Goal: Use online tool/utility

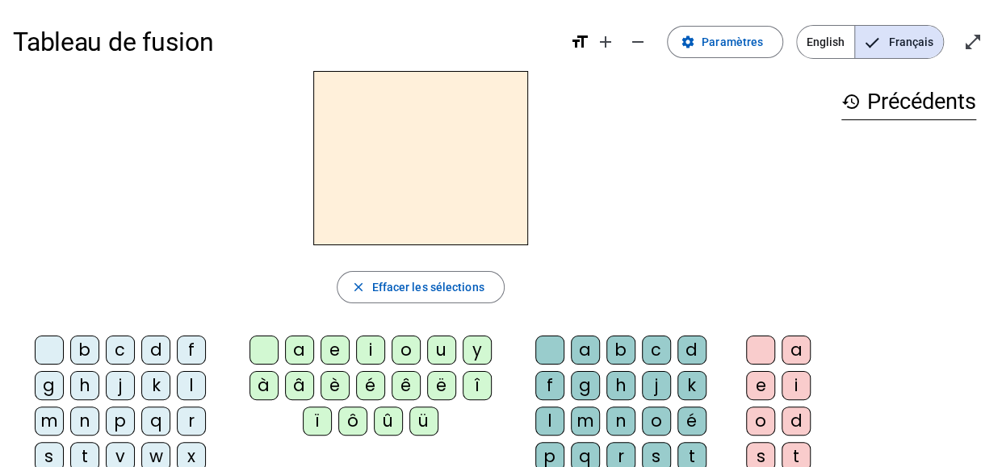
click at [45, 413] on div "m" at bounding box center [49, 421] width 29 height 29
click at [299, 345] on div "a" at bounding box center [299, 350] width 29 height 29
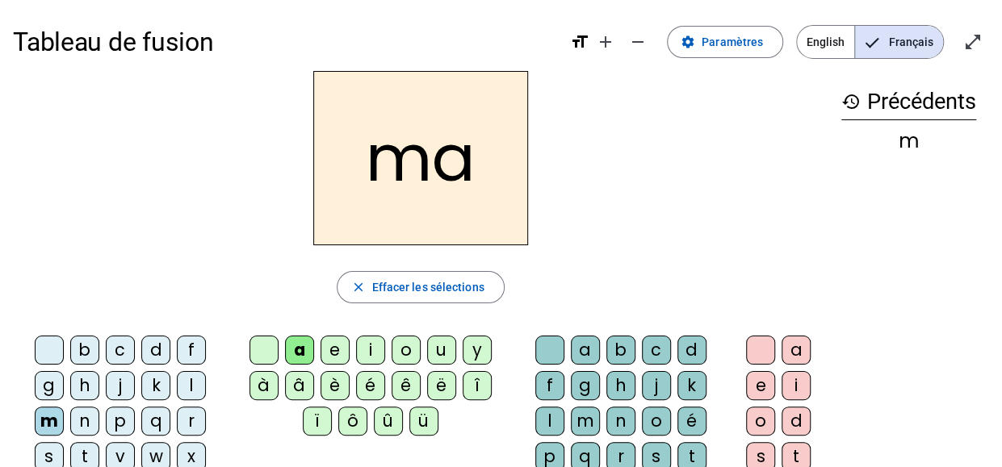
click at [78, 453] on div "t" at bounding box center [84, 456] width 29 height 29
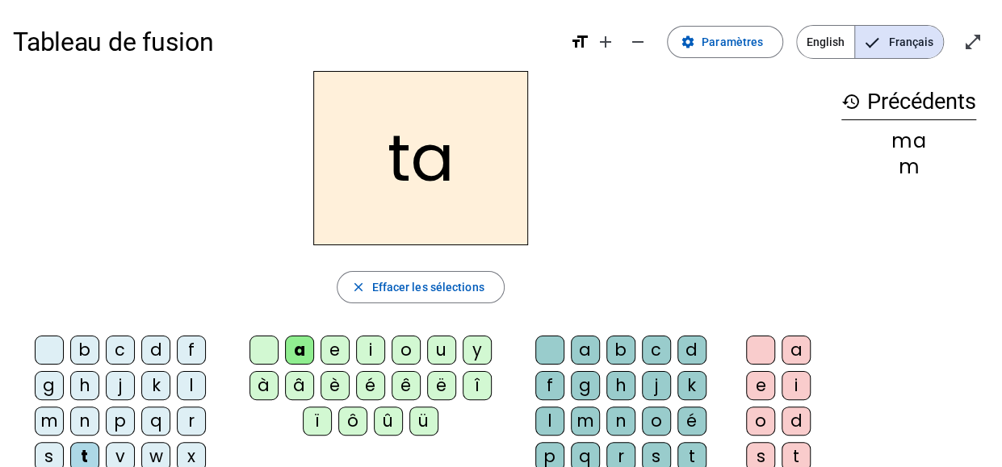
click at [195, 384] on div "l" at bounding box center [191, 385] width 29 height 29
click at [657, 451] on div "s" at bounding box center [656, 456] width 29 height 29
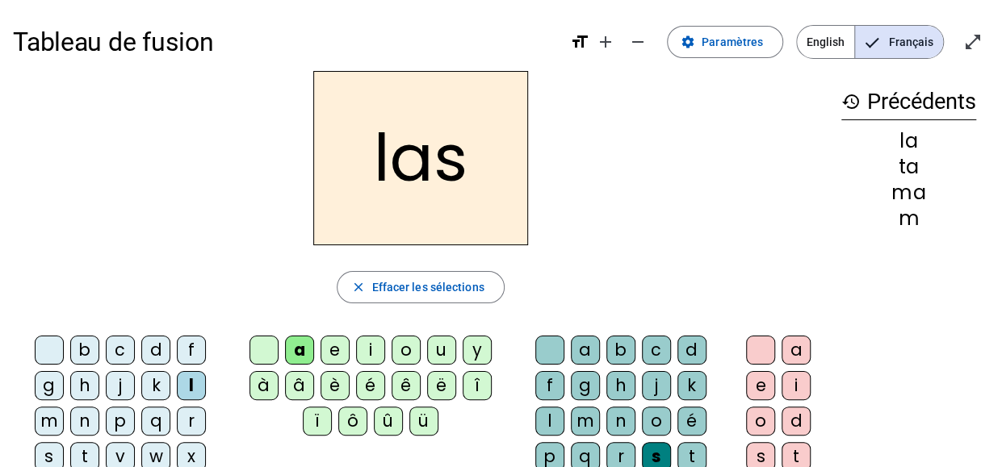
click at [118, 422] on div "p" at bounding box center [120, 421] width 29 height 29
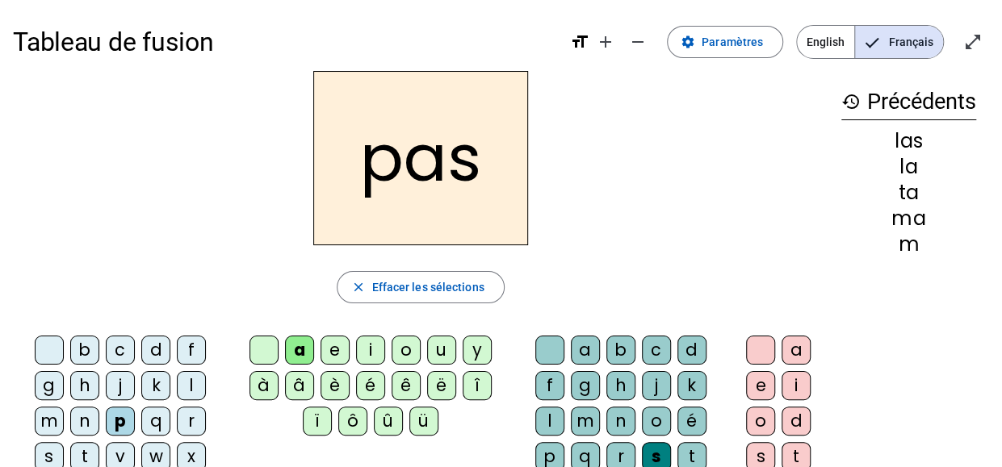
click at [86, 451] on div "t" at bounding box center [84, 456] width 29 height 29
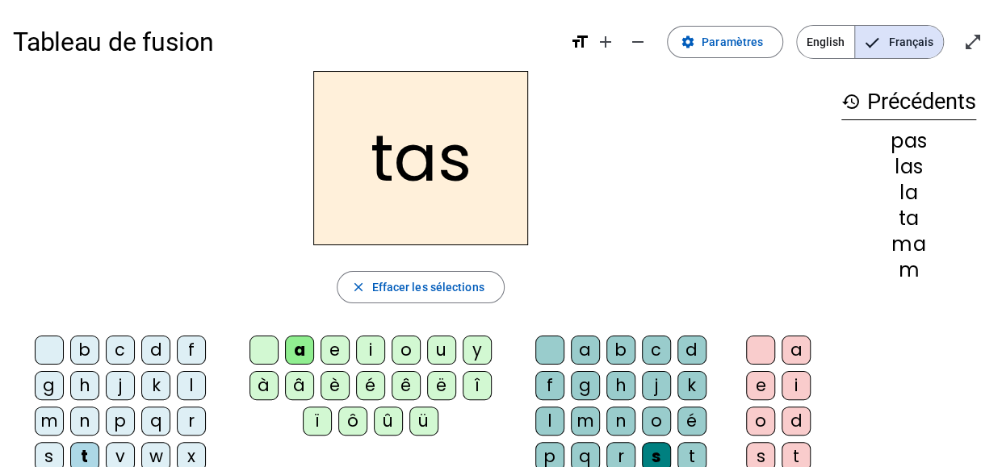
click at [546, 348] on div at bounding box center [549, 350] width 29 height 29
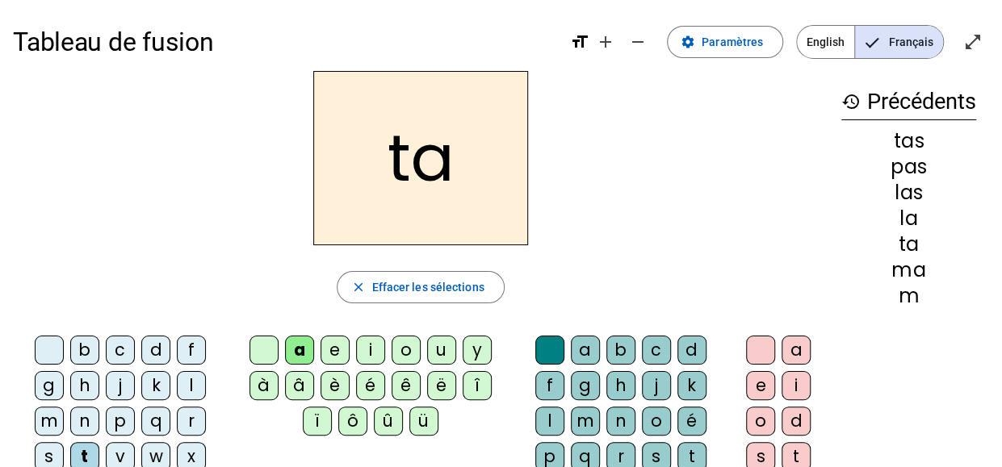
click at [46, 451] on div "s" at bounding box center [49, 456] width 29 height 29
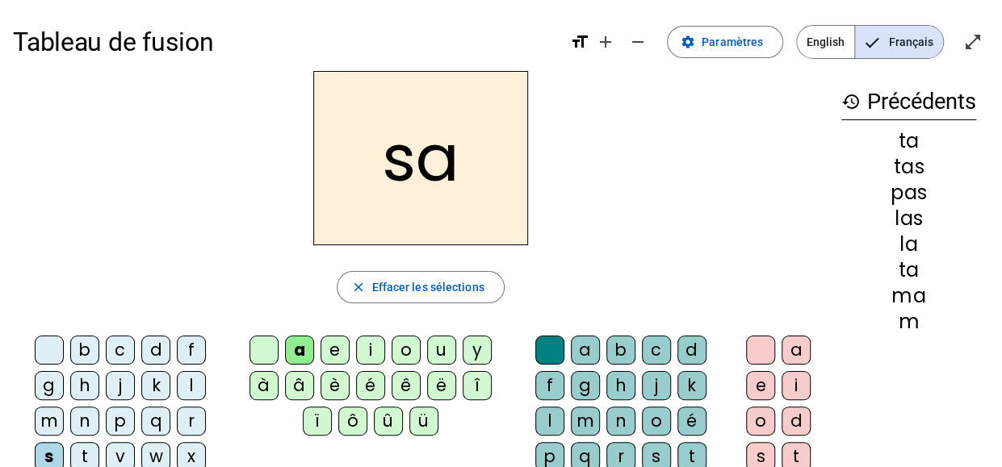
click at [549, 420] on div "l" at bounding box center [549, 421] width 29 height 29
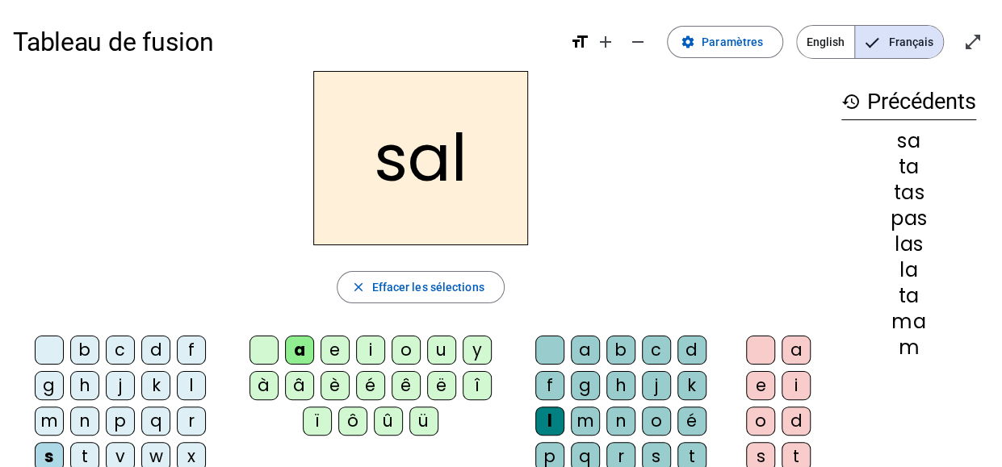
click at [46, 422] on div "m" at bounding box center [49, 421] width 29 height 29
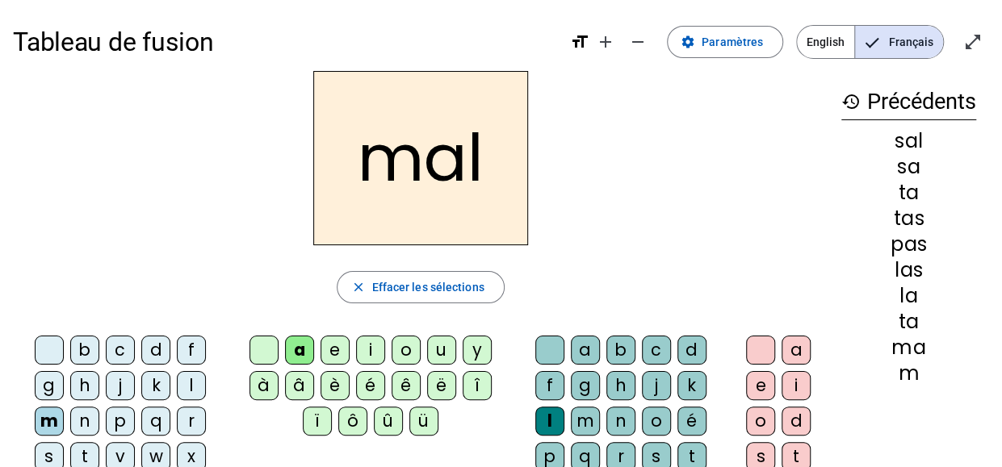
click at [80, 356] on div "b" at bounding box center [84, 350] width 29 height 29
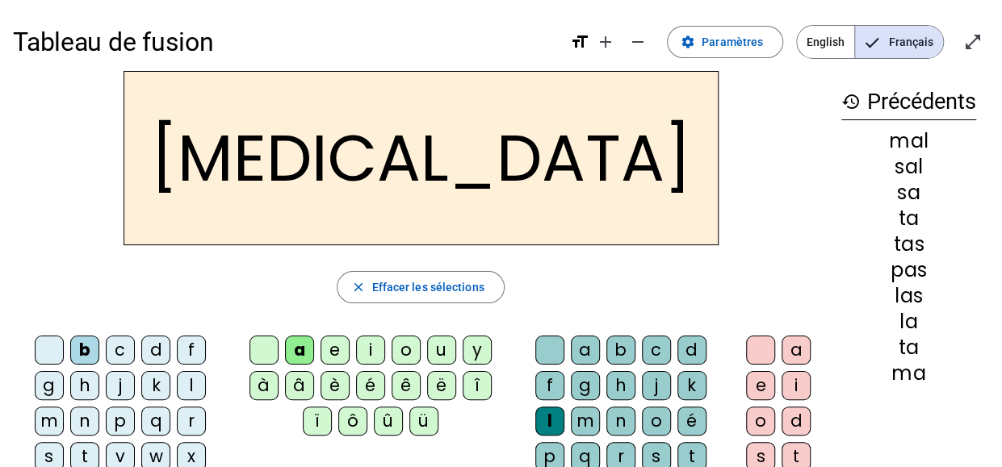
click at [649, 448] on div "s" at bounding box center [656, 456] width 29 height 29
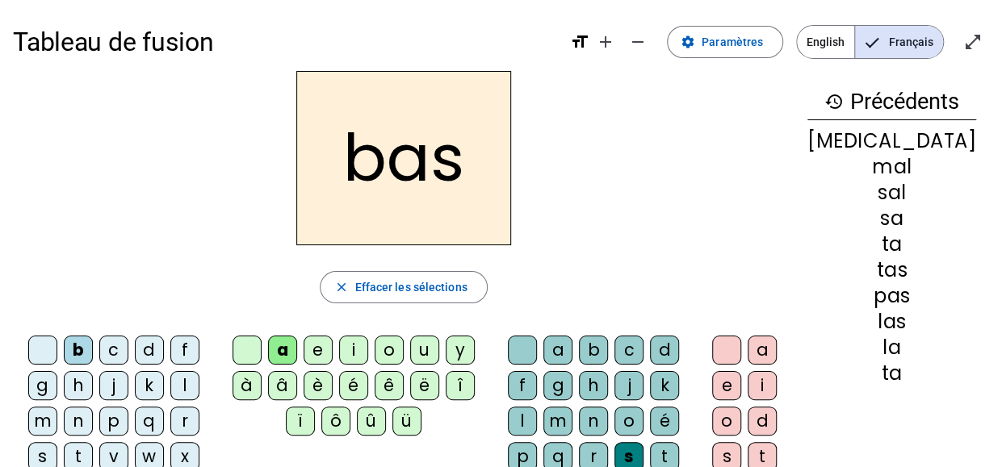
click at [124, 415] on div "p" at bounding box center [113, 421] width 29 height 29
